Goal: Navigation & Orientation: Find specific page/section

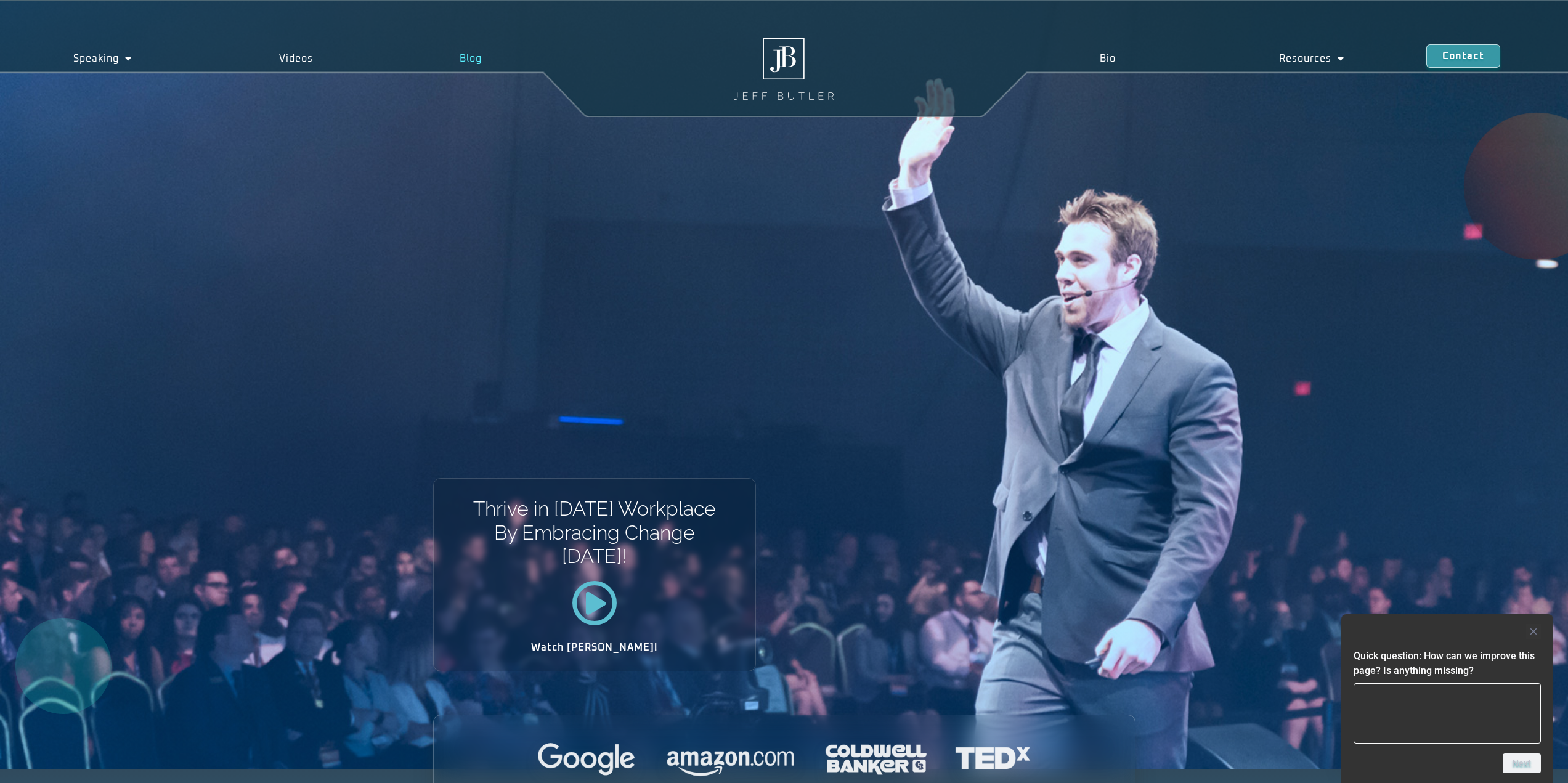
click at [462, 63] on link "Blog" at bounding box center [470, 58] width 170 height 28
click at [1113, 50] on link "Bio" at bounding box center [1108, 58] width 179 height 28
drag, startPoint x: 913, startPoint y: 555, endPoint x: 897, endPoint y: 523, distance: 35.8
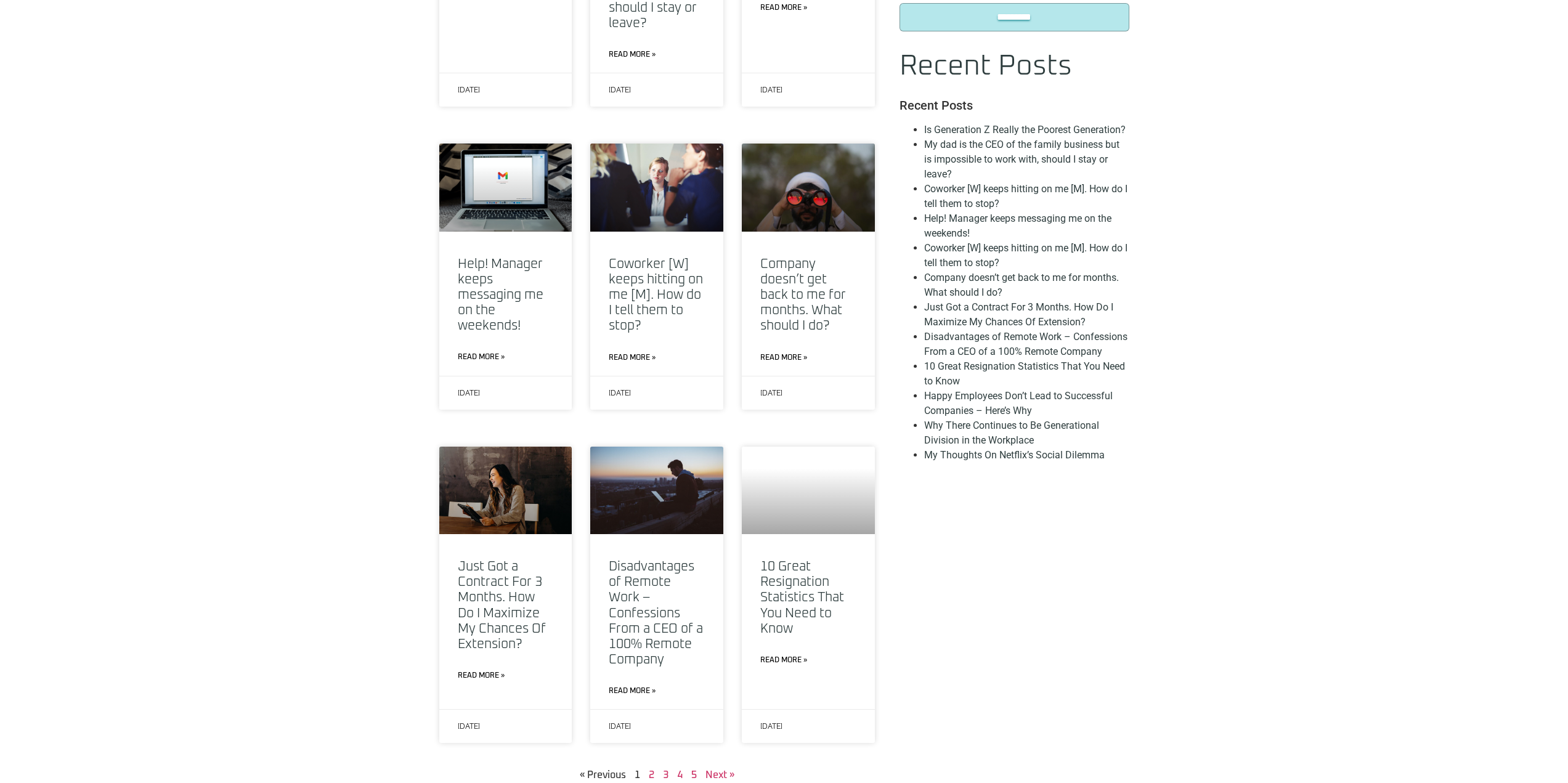
scroll to position [1232, 0]
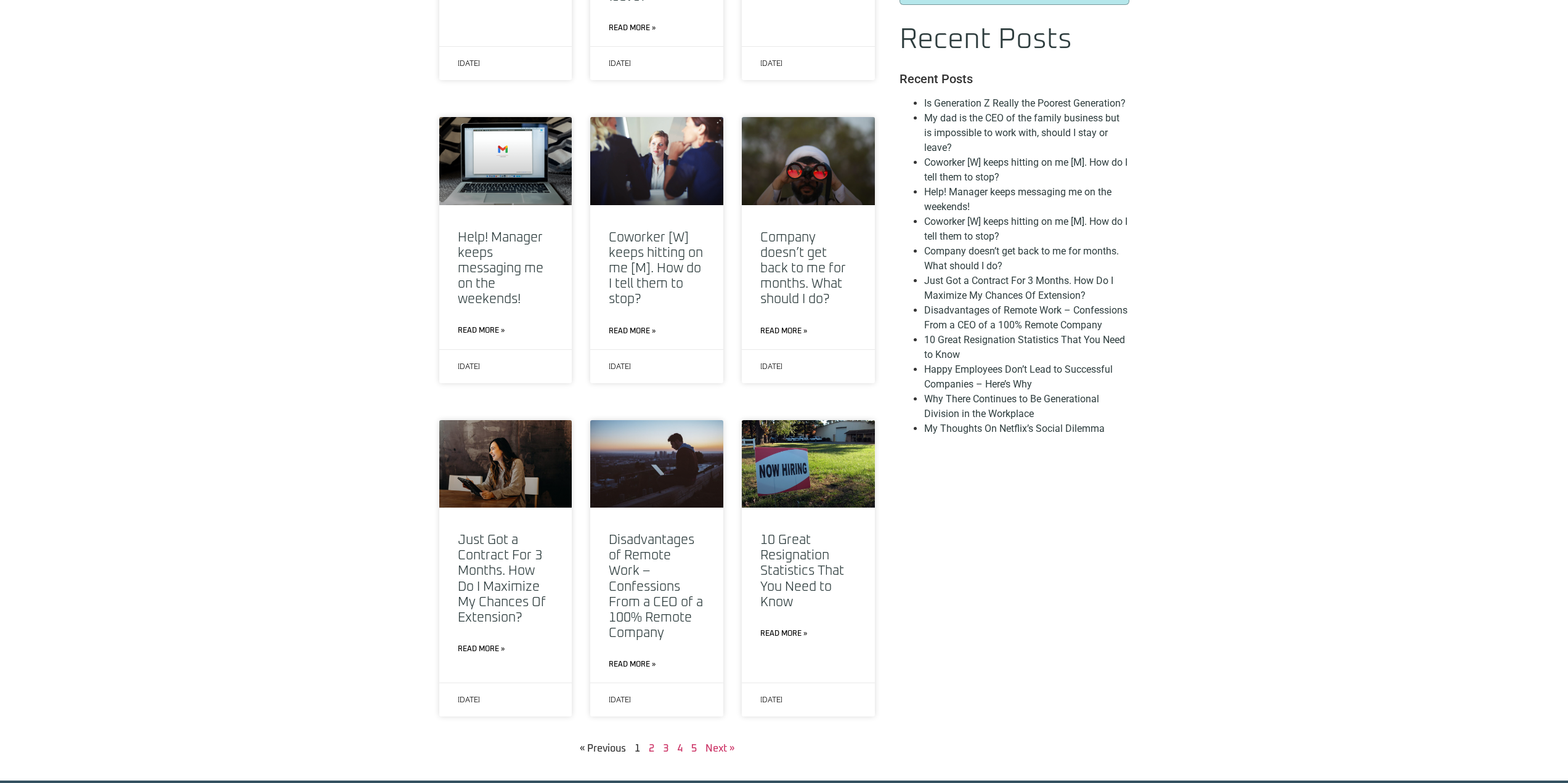
drag, startPoint x: 303, startPoint y: 273, endPoint x: 292, endPoint y: 265, distance: 13.6
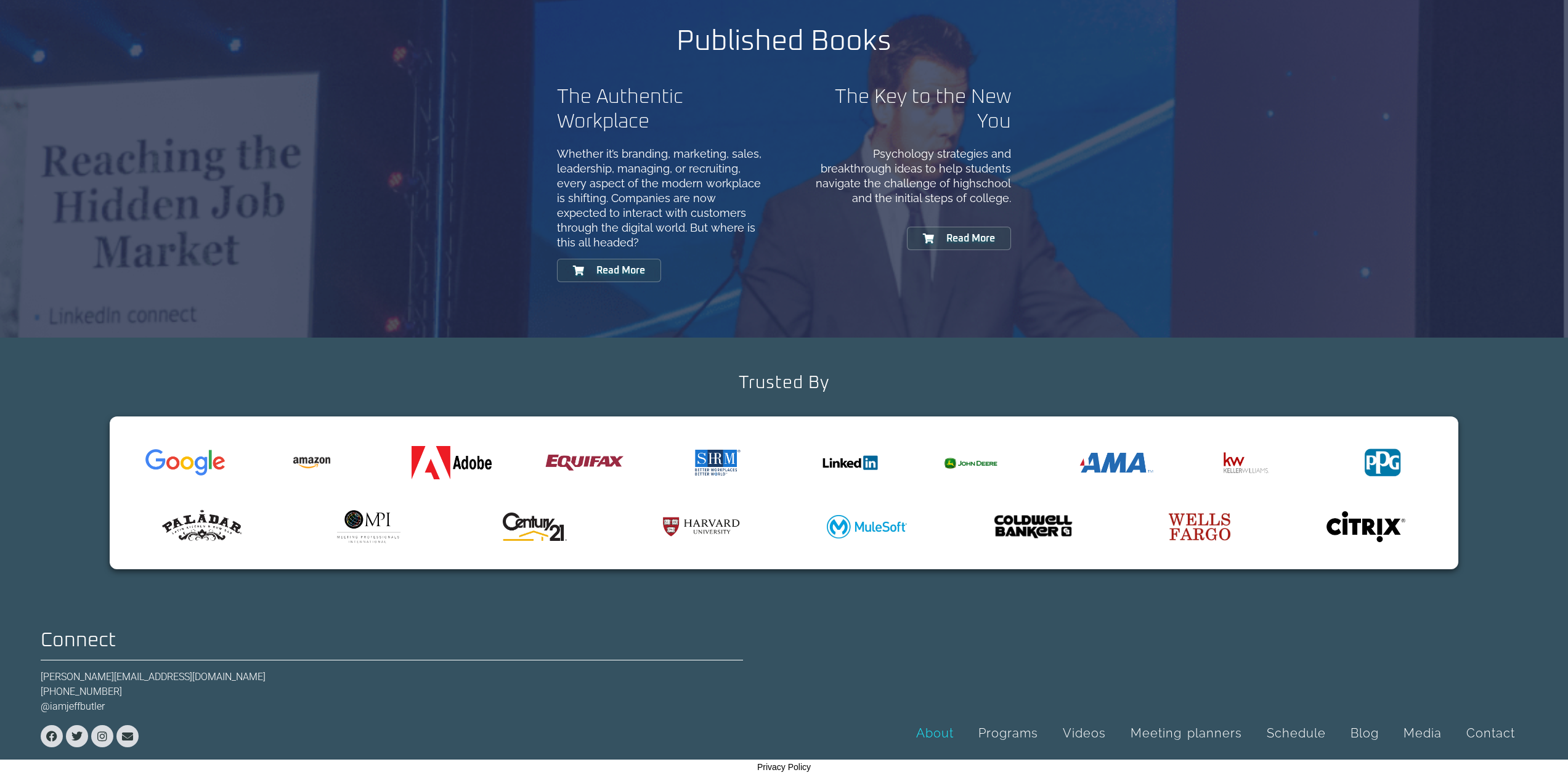
scroll to position [1443, 0]
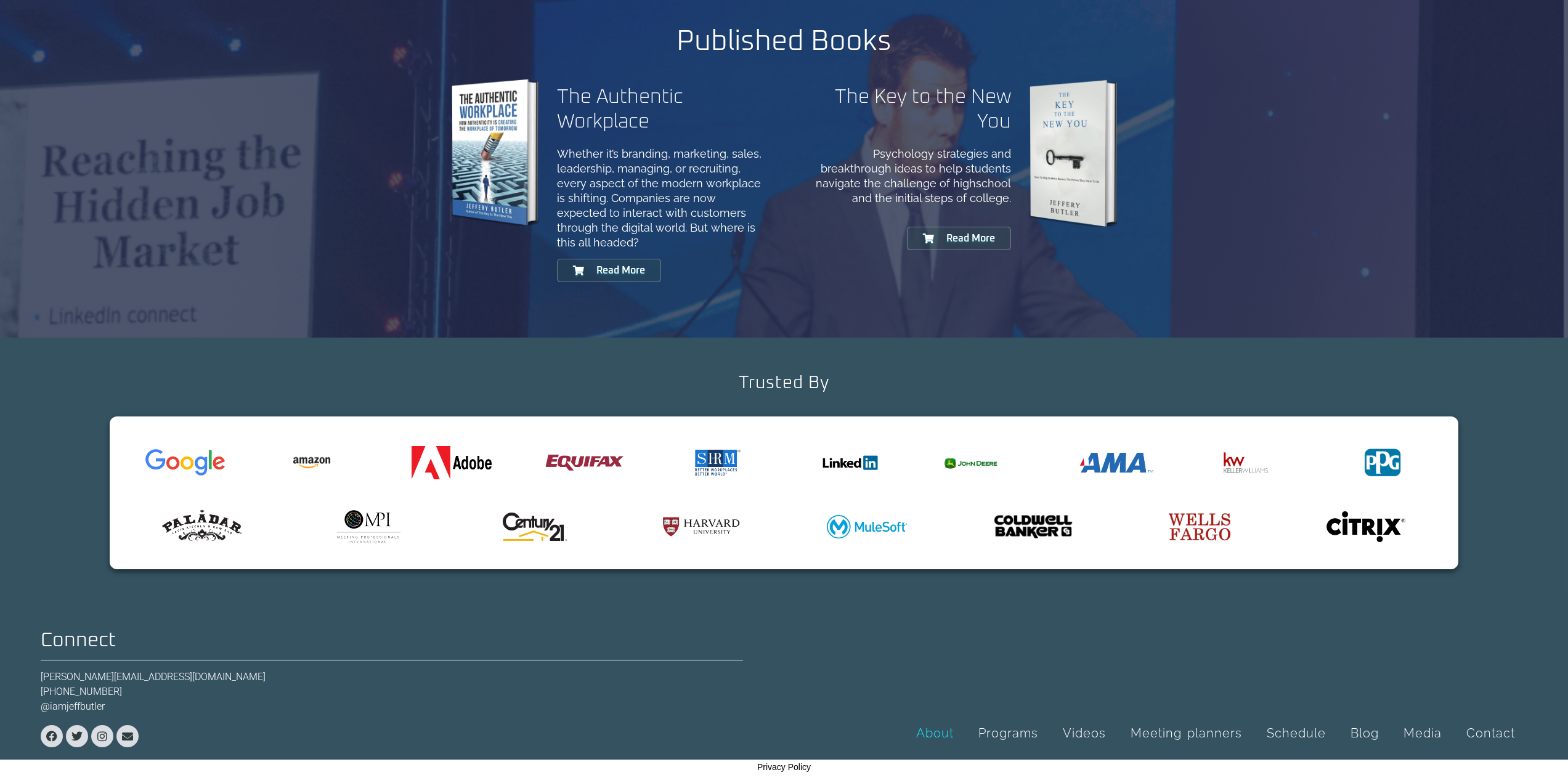
drag, startPoint x: 944, startPoint y: 596, endPoint x: 927, endPoint y: 584, distance: 20.8
